Goal: Check status: Check status

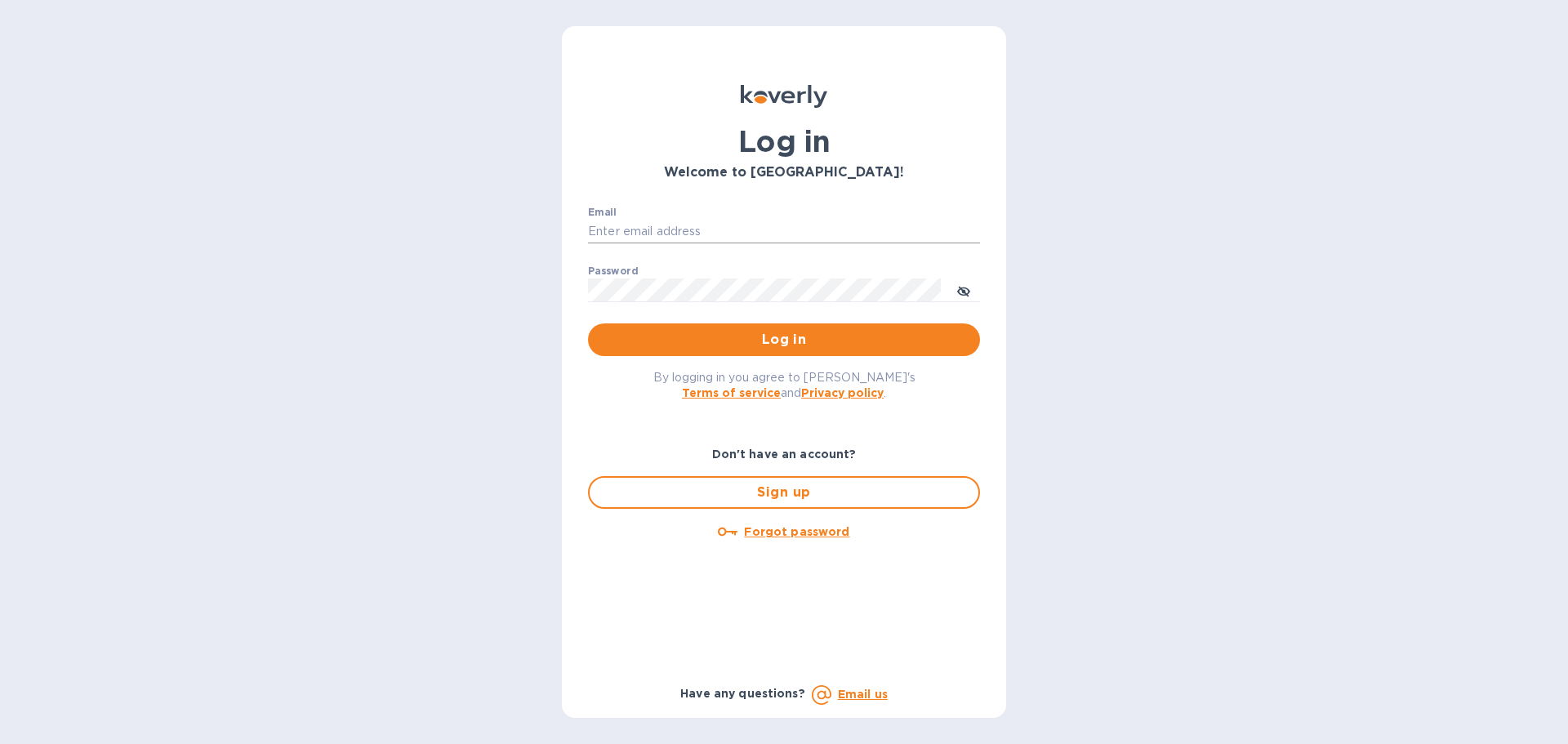
click at [860, 225] on input "Email" at bounding box center [784, 232] width 392 height 25
type input "[EMAIL_ADDRESS][DOMAIN_NAME]"
click at [588, 323] on button "Log in" at bounding box center [784, 340] width 392 height 33
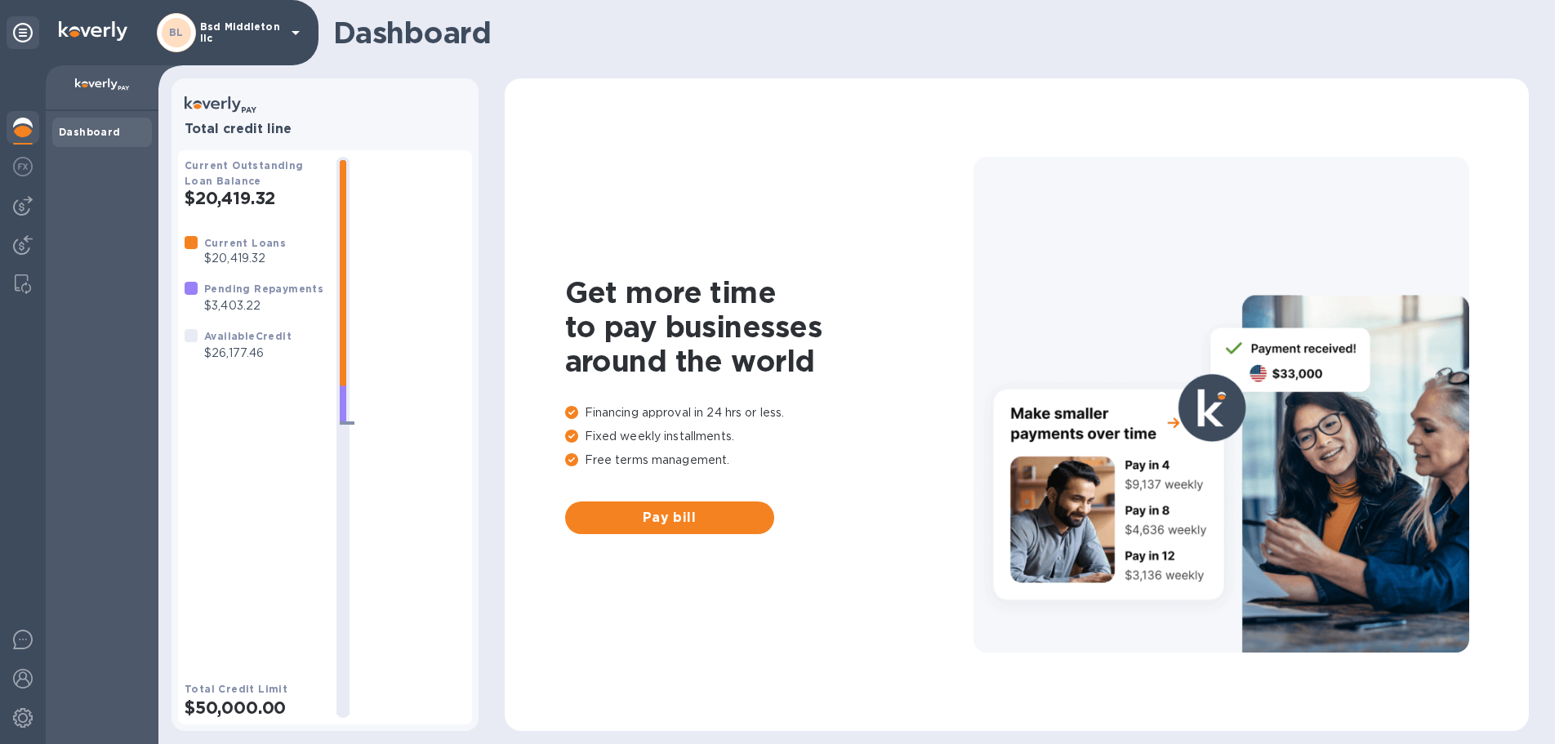
click at [244, 347] on p "$26,177.46" at bounding box center [247, 353] width 88 height 17
copy p "$26,177.46"
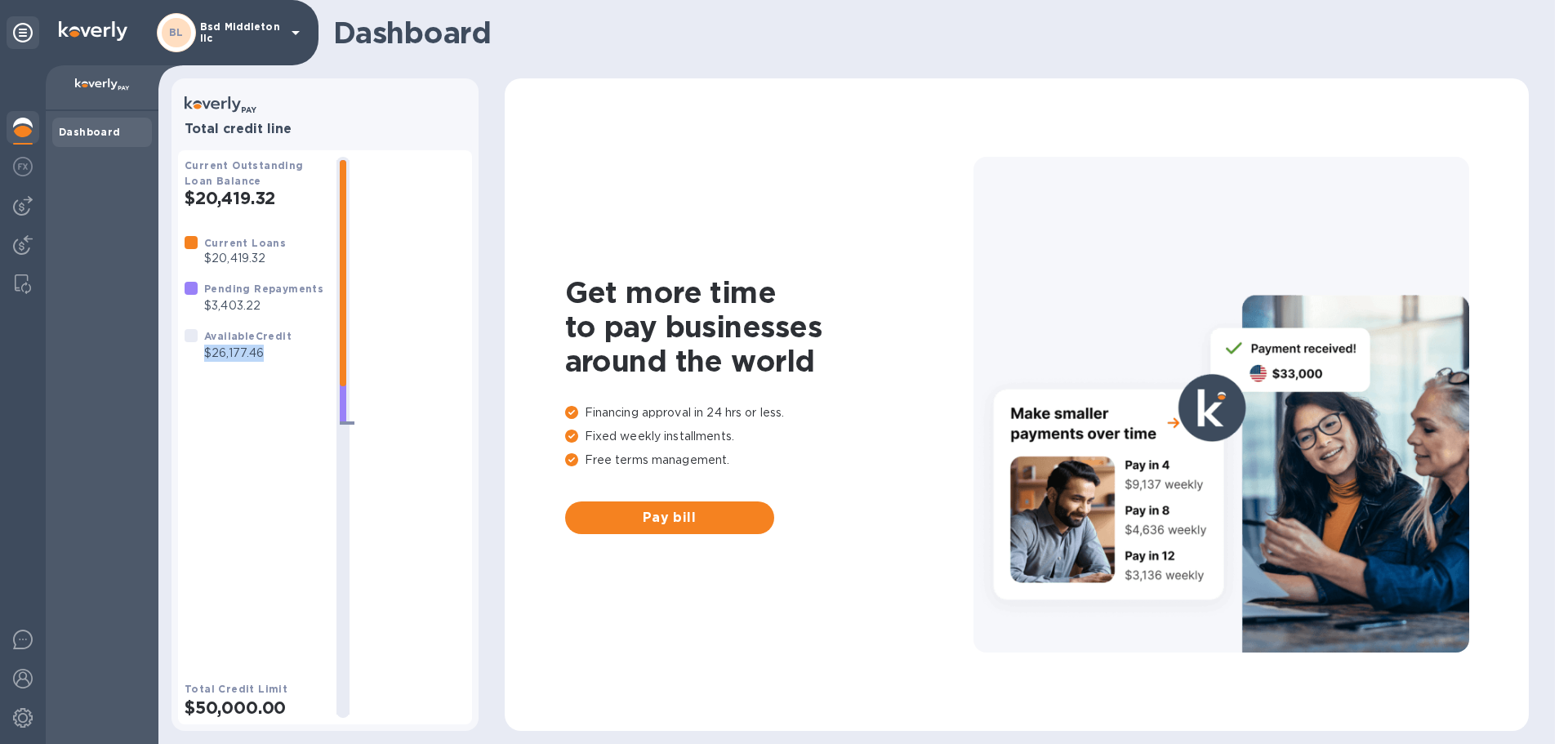
click at [250, 44] on div "BL Bsd Middleton llc" at bounding box center [231, 33] width 149 height 39
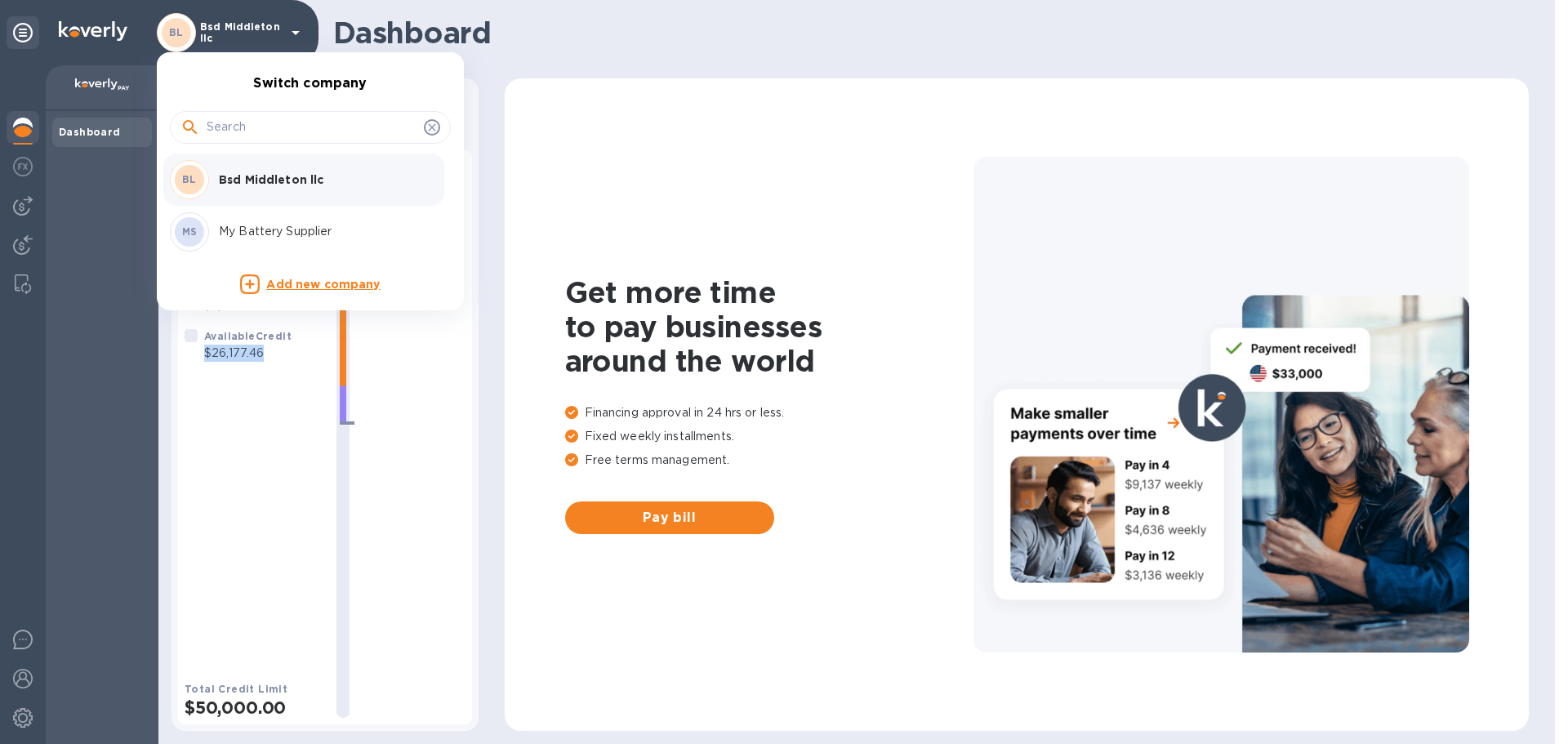
click at [272, 218] on div "MS My Battery Supplier" at bounding box center [296, 232] width 255 height 39
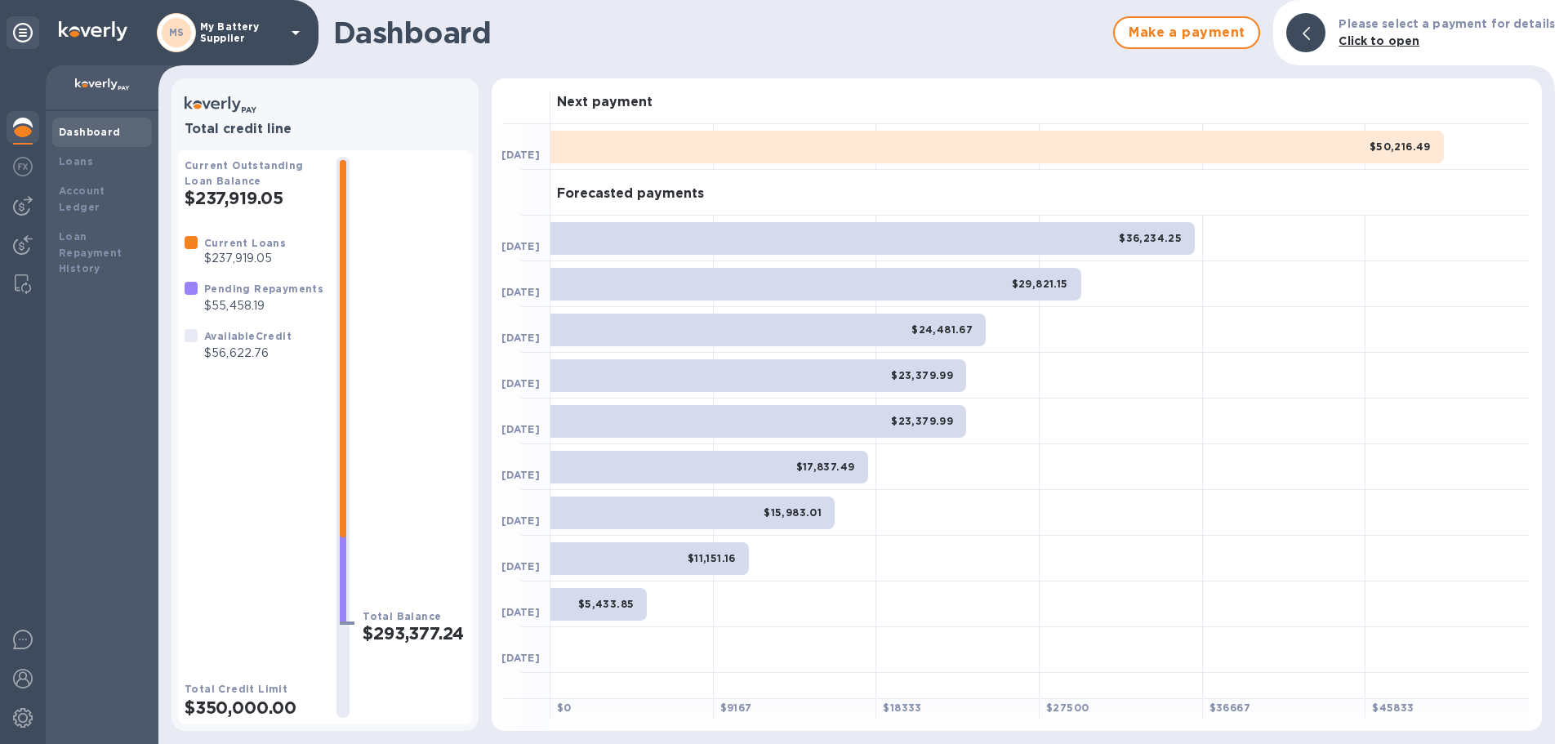
click at [238, 349] on p "$56,622.76" at bounding box center [247, 353] width 88 height 17
copy p "56,622.76"
